Goal: Transaction & Acquisition: Purchase product/service

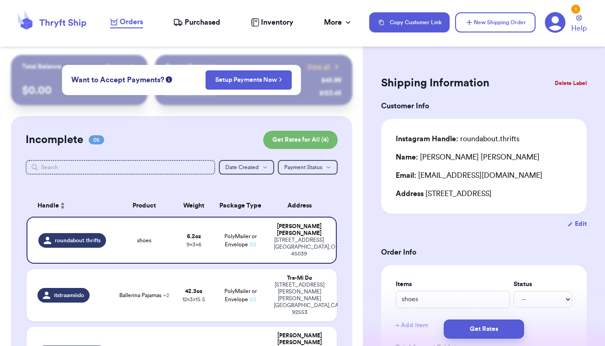
scroll to position [151, 0]
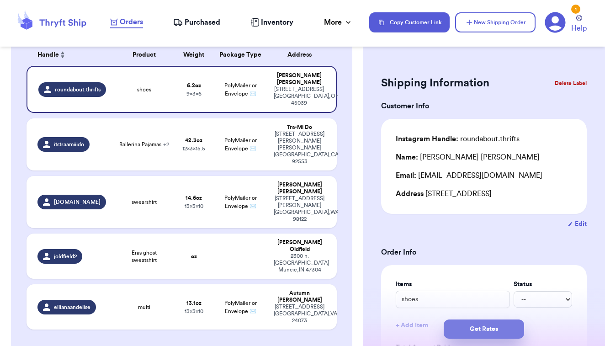
click at [463, 325] on button "Get Rates" at bounding box center [483, 328] width 80 height 19
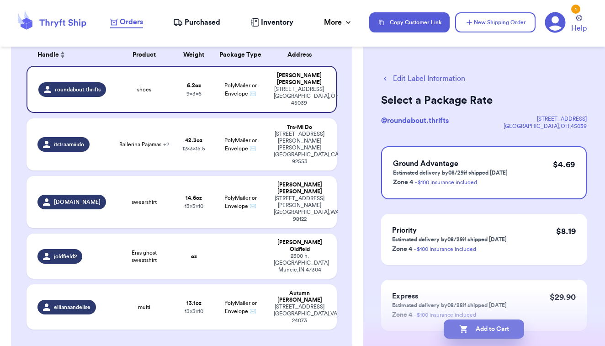
click at [468, 324] on button "Add to Cart" at bounding box center [483, 328] width 80 height 19
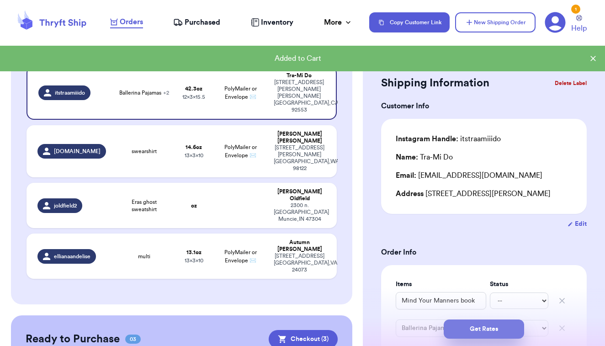
click at [457, 331] on button "Get Rates" at bounding box center [483, 328] width 80 height 19
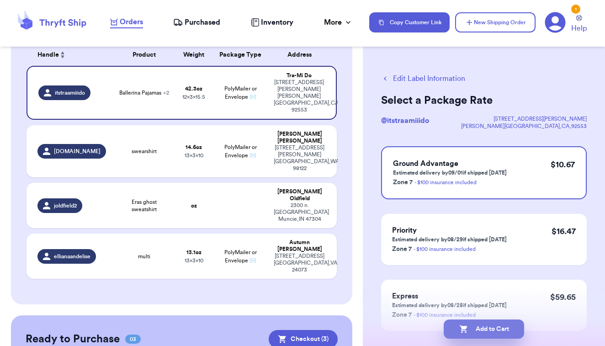
click at [472, 326] on button "Add to Cart" at bounding box center [483, 328] width 80 height 19
checkbox input "true"
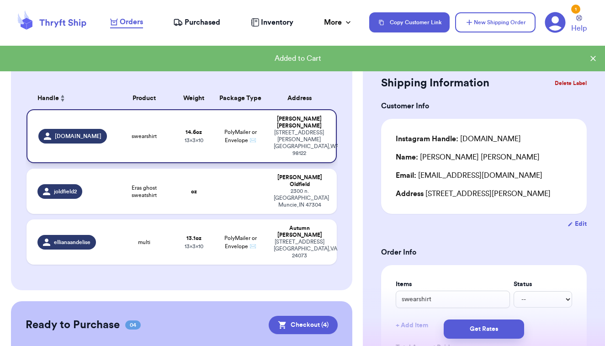
scroll to position [101, 0]
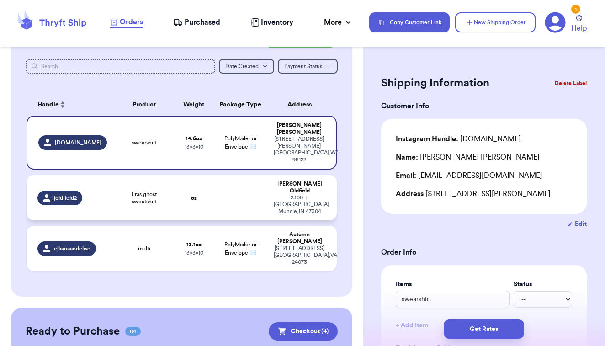
click at [234, 182] on td at bounding box center [240, 197] width 56 height 45
type input "Eras ghost sweatshirt"
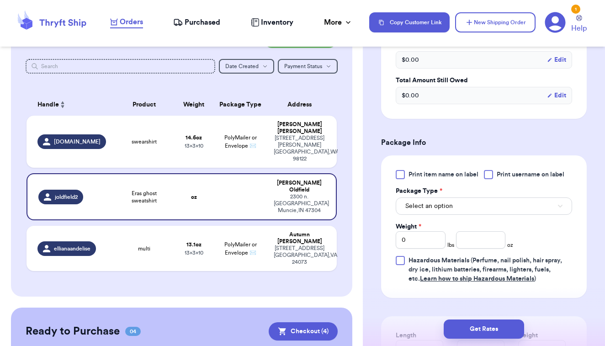
scroll to position [344, 0]
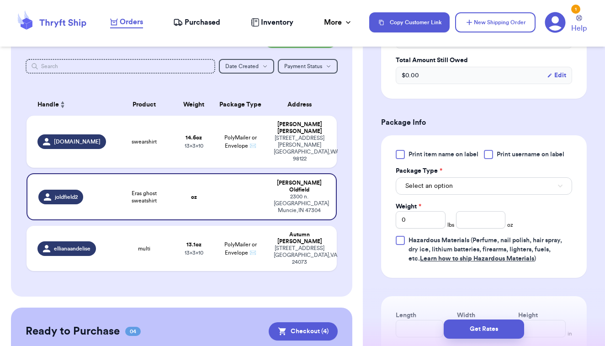
click at [474, 177] on button "Select an option" at bounding box center [483, 185] width 176 height 17
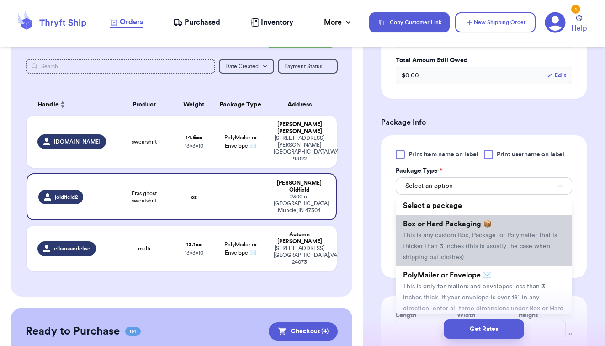
click at [440, 232] on span "This is any custom Box, Package, or Polymailer that is thicker than 3 inches (t…" at bounding box center [480, 246] width 154 height 28
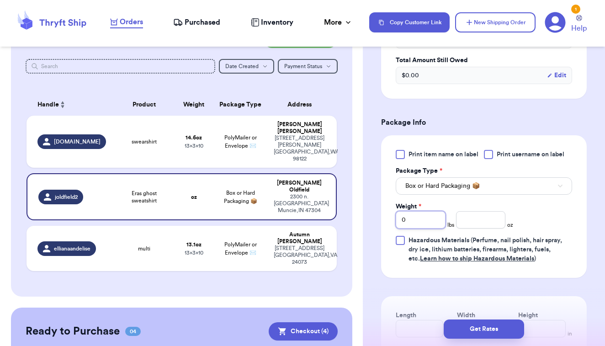
click at [432, 211] on input "0" at bounding box center [420, 219] width 50 height 17
type input "06"
type input "13.9"
type input "11"
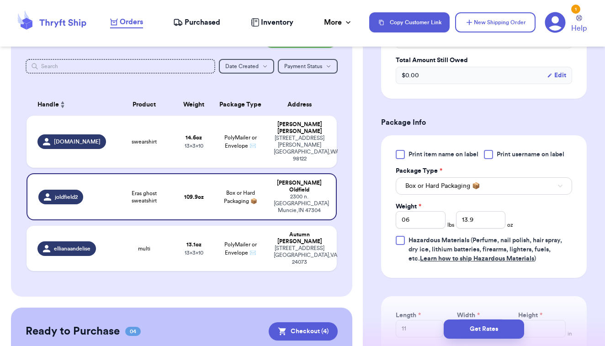
type input "8"
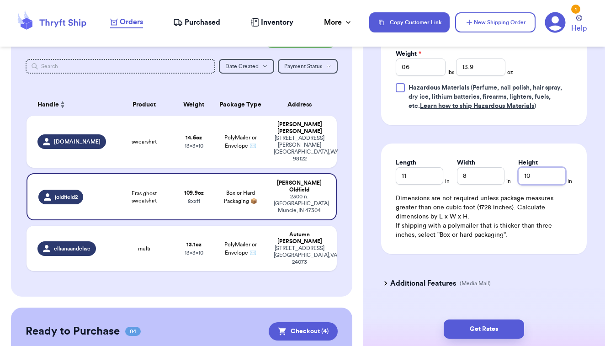
scroll to position [496, 0]
type input "10"
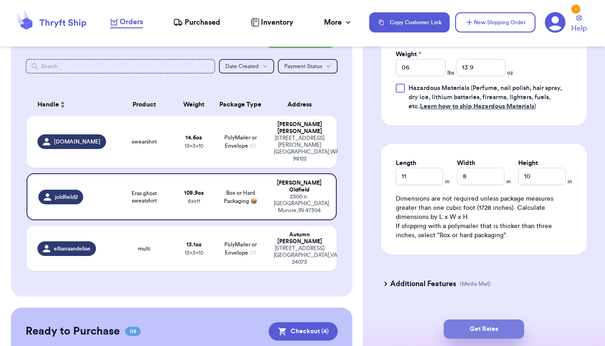
click at [465, 327] on button "Get Rates" at bounding box center [483, 328] width 80 height 19
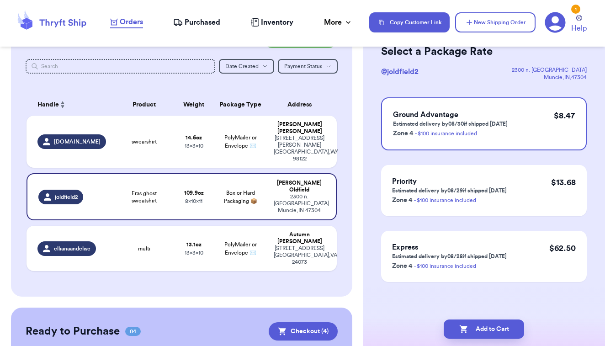
scroll to position [0, 0]
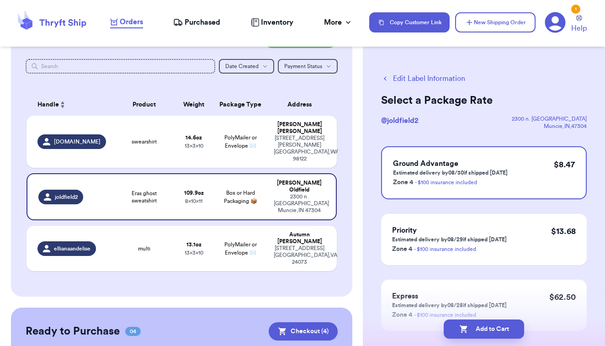
click at [446, 79] on button "Edit Label Information" at bounding box center [423, 78] width 84 height 11
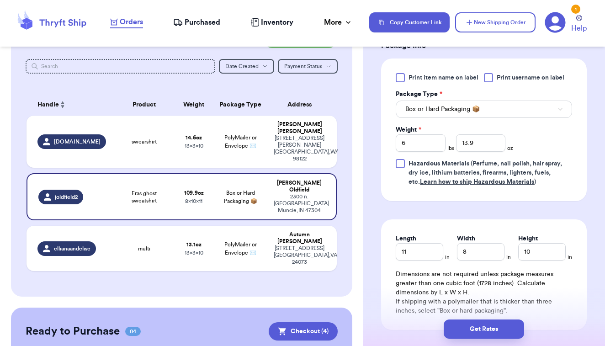
scroll to position [421, 0]
click at [464, 328] on button "Get Rates" at bounding box center [483, 328] width 80 height 19
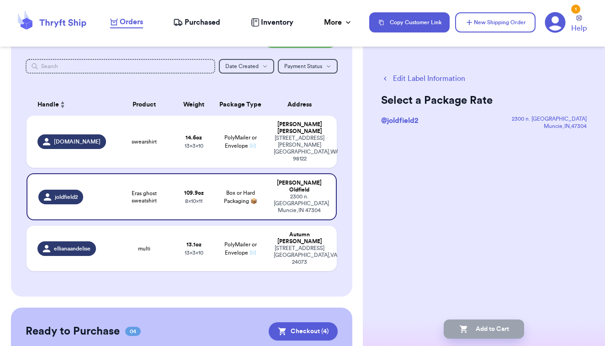
scroll to position [0, 0]
